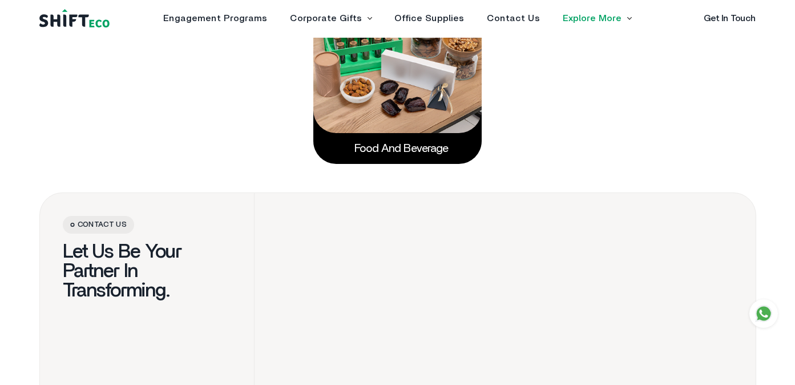
scroll to position [1965, 0]
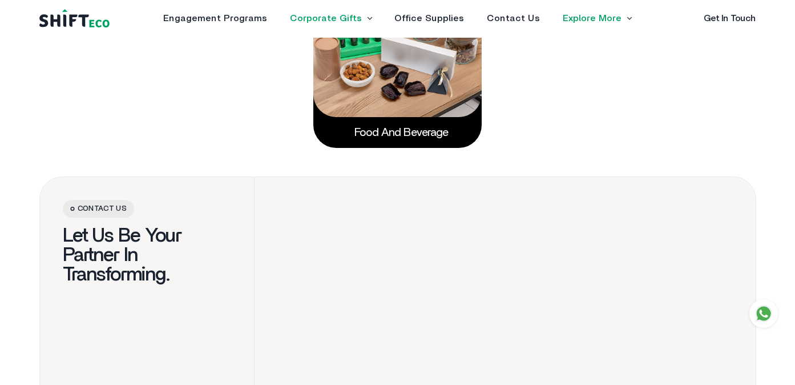
click at [340, 14] on link "Corporate Gifts" at bounding box center [326, 18] width 72 height 9
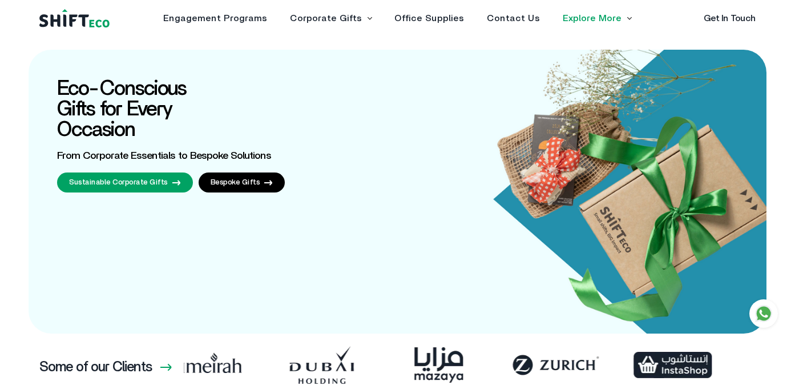
click at [369, 14] on li "Corporate Gifts Sustainable Corporate Gifts Bespoke Gifts" at bounding box center [331, 18] width 82 height 9
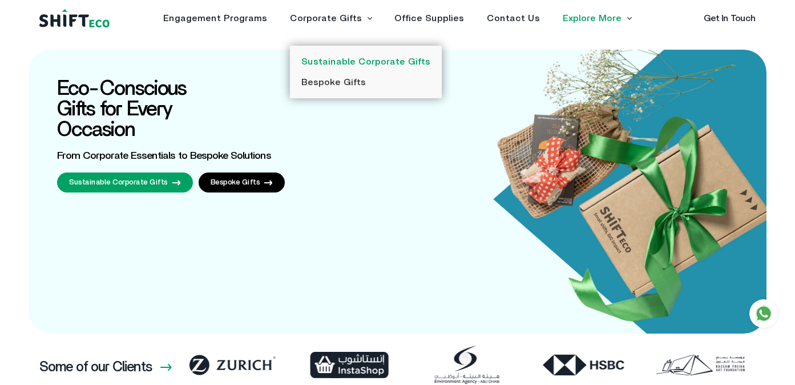
click at [360, 59] on link "Sustainable Corporate Gifts" at bounding box center [365, 61] width 129 height 9
